Goal: Transaction & Acquisition: Purchase product/service

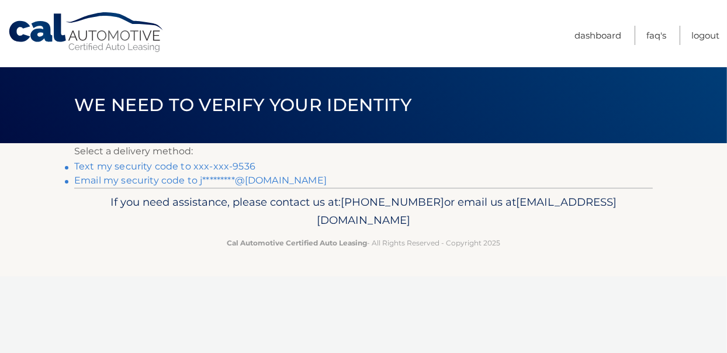
click at [185, 169] on link "Text my security code to xxx-xxx-9536" at bounding box center [164, 166] width 181 height 11
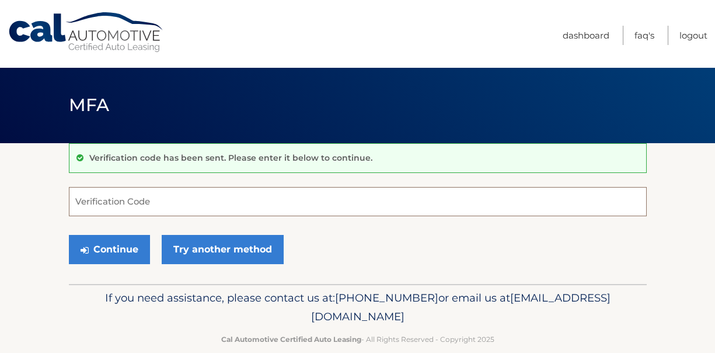
click at [169, 208] on input "Verification Code" at bounding box center [358, 201] width 578 height 29
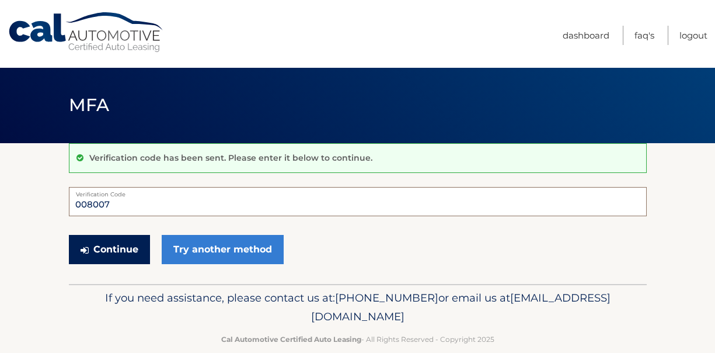
type input "008007"
click at [107, 241] on button "Continue" at bounding box center [109, 249] width 81 height 29
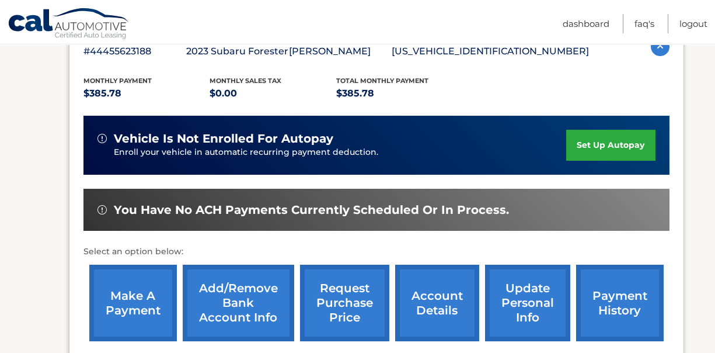
scroll to position [292, 0]
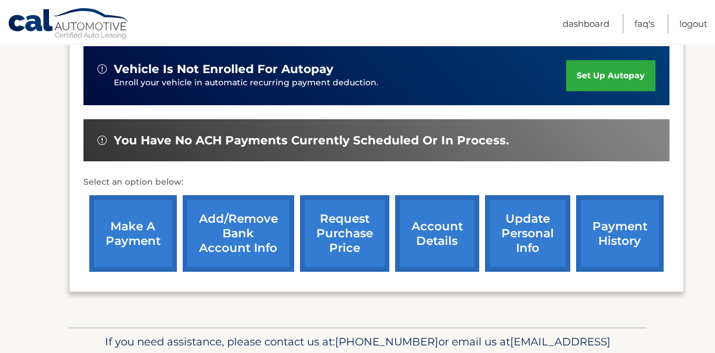
click at [145, 218] on link "make a payment" at bounding box center [133, 233] width 88 height 77
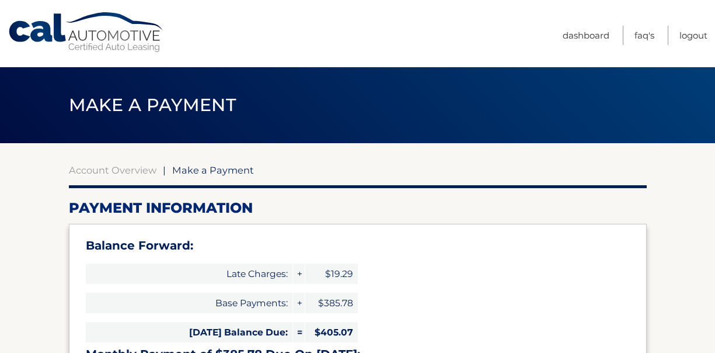
select select "ZjUyM2NlMzAtZGQzMi00NDNmLTg5YzAtYTEzMzQyMTBhYmMx"
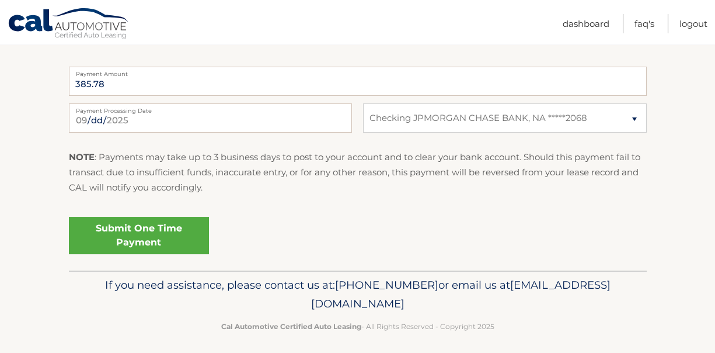
scroll to position [560, 0]
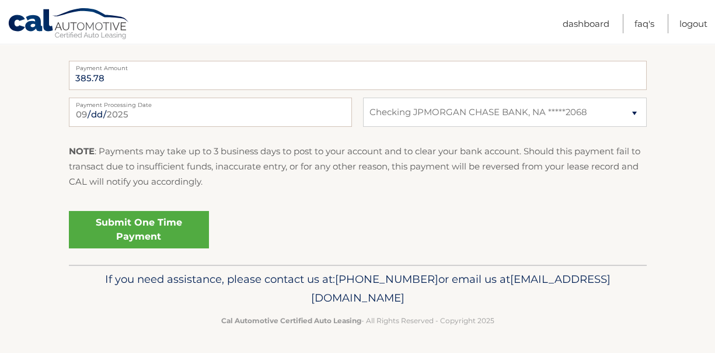
click at [186, 237] on link "Submit One Time Payment" at bounding box center [139, 229] width 140 height 37
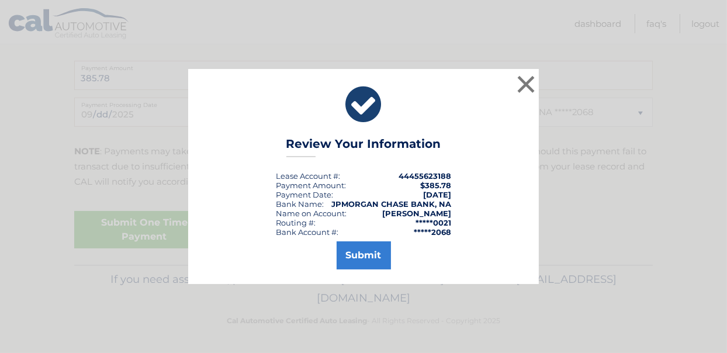
drag, startPoint x: 406, startPoint y: 62, endPoint x: 355, endPoint y: 117, distance: 74.4
click at [404, 68] on div "× Review Your Information Lease Account #: 44455623188 Payment Amount: $385.78 …" at bounding box center [363, 176] width 727 height 353
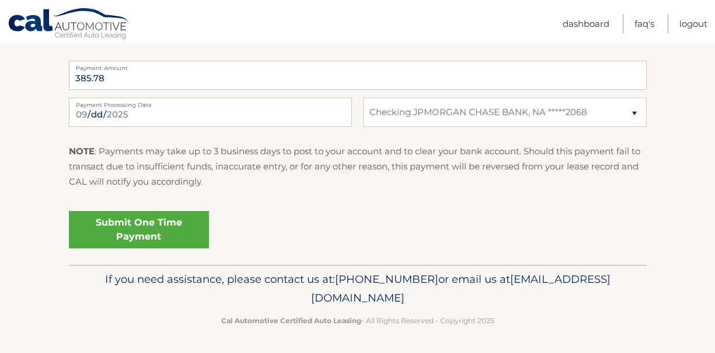
click at [103, 230] on link "Submit One Time Payment" at bounding box center [139, 229] width 140 height 37
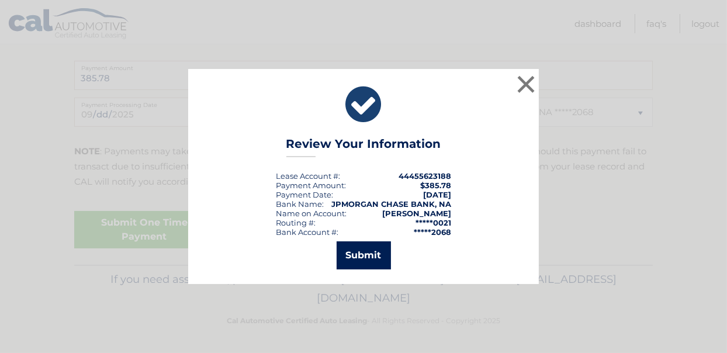
click at [364, 259] on button "Submit" at bounding box center [363, 255] width 54 height 28
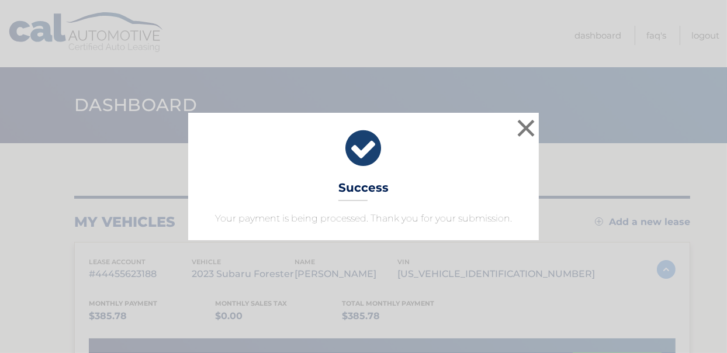
click at [550, 314] on div "× Success Your payment is being processed. Thank you for your submission. Loadi…" at bounding box center [363, 176] width 727 height 353
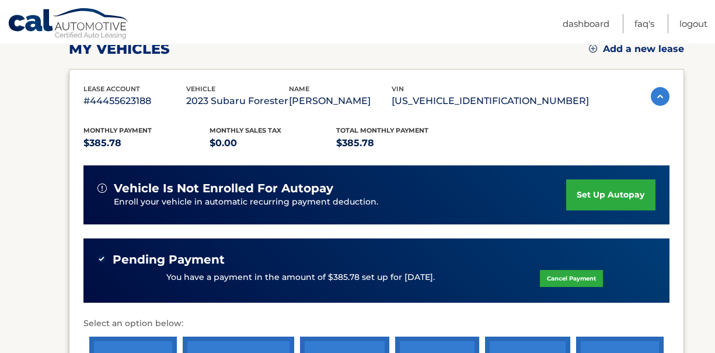
scroll to position [292, 0]
